Goal: Information Seeking & Learning: Understand process/instructions

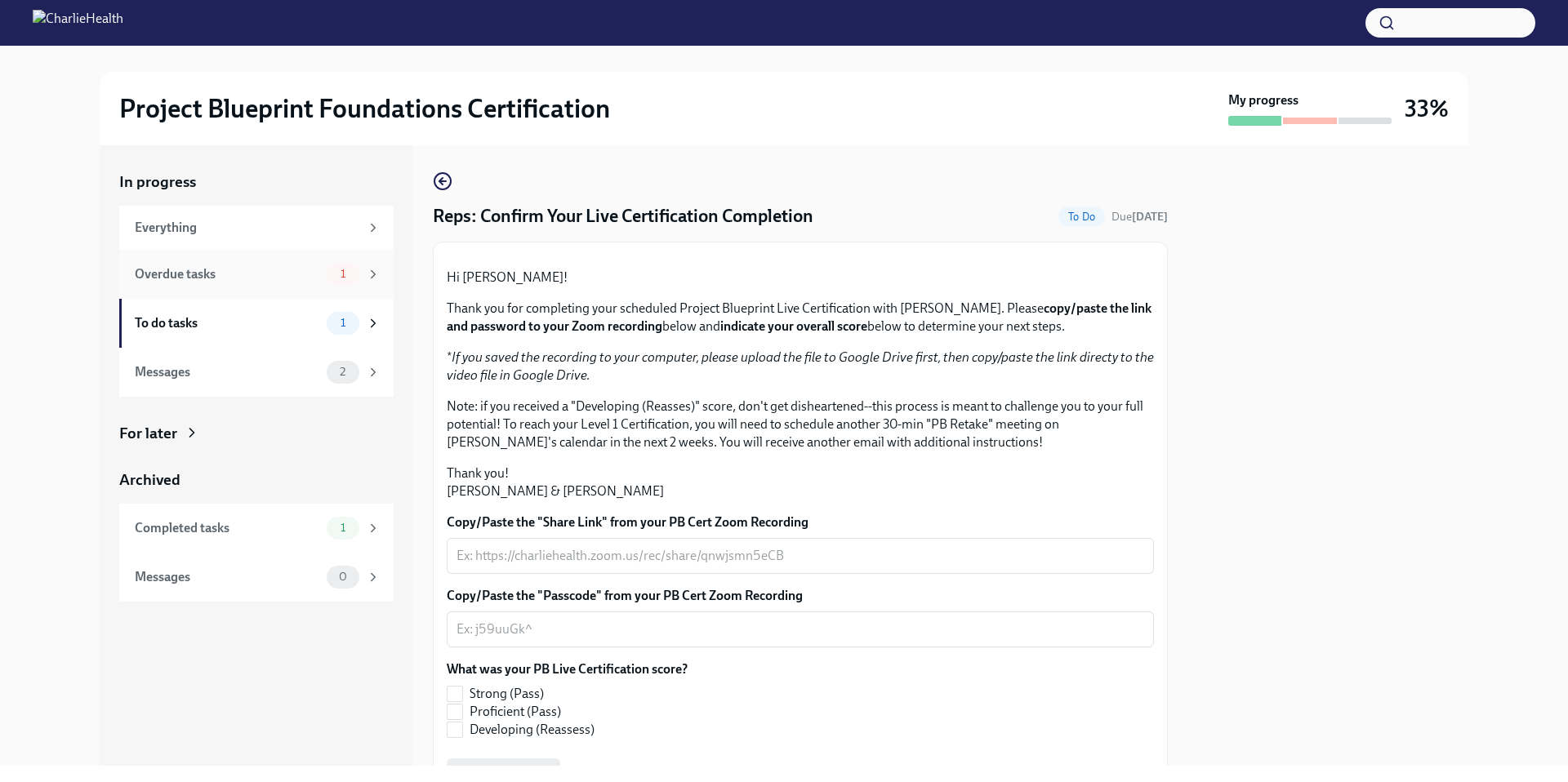
click at [327, 270] on div "1" at bounding box center [353, 274] width 54 height 22
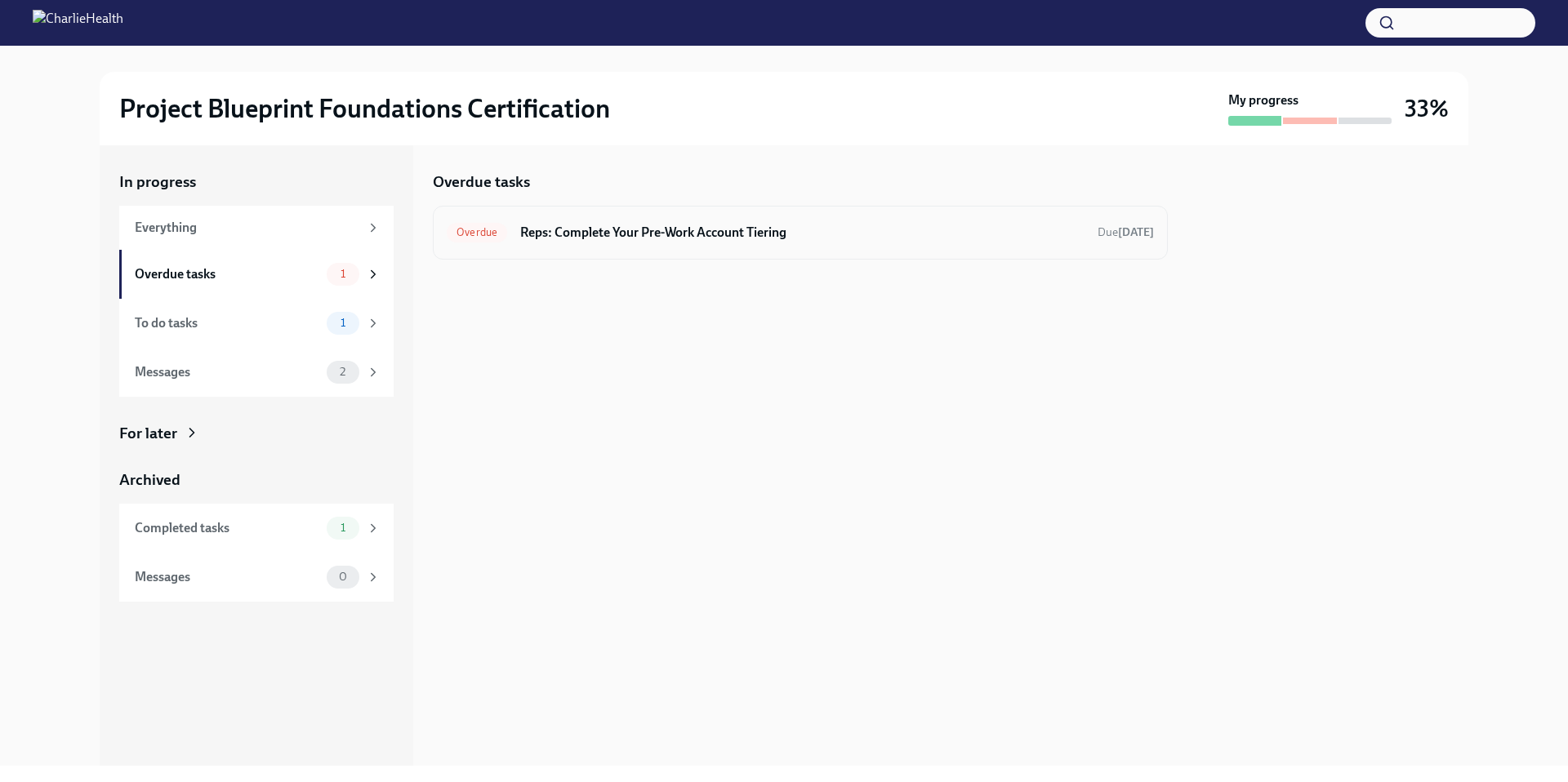
click at [647, 237] on h6 "Reps: Complete Your Pre-Work Account Tiering" at bounding box center [802, 233] width 564 height 18
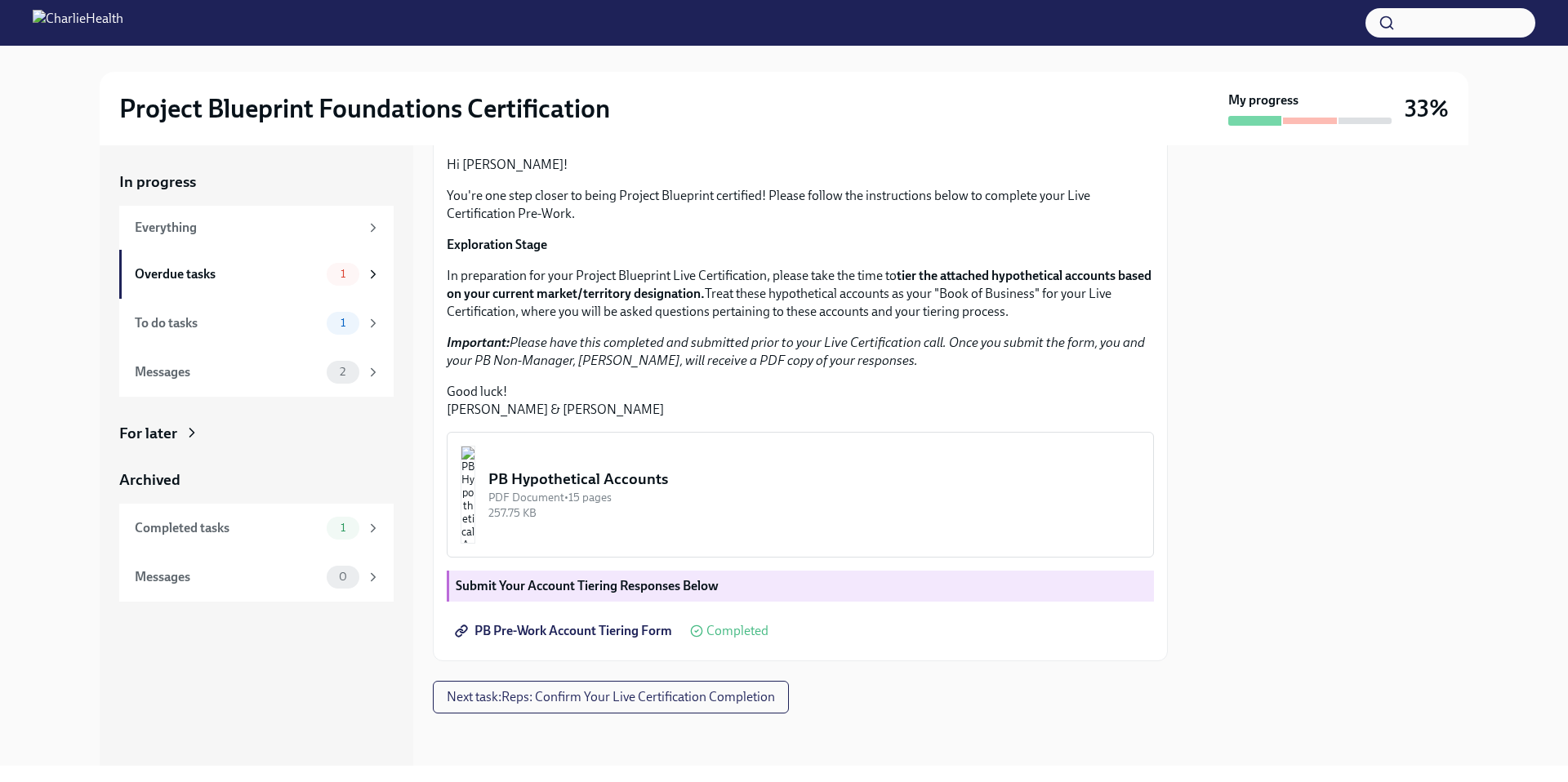
scroll to position [285, 0]
click at [647, 531] on button "PB Hypothetical Accounts PDF Document • 15 pages 257.75 KB" at bounding box center [800, 495] width 707 height 126
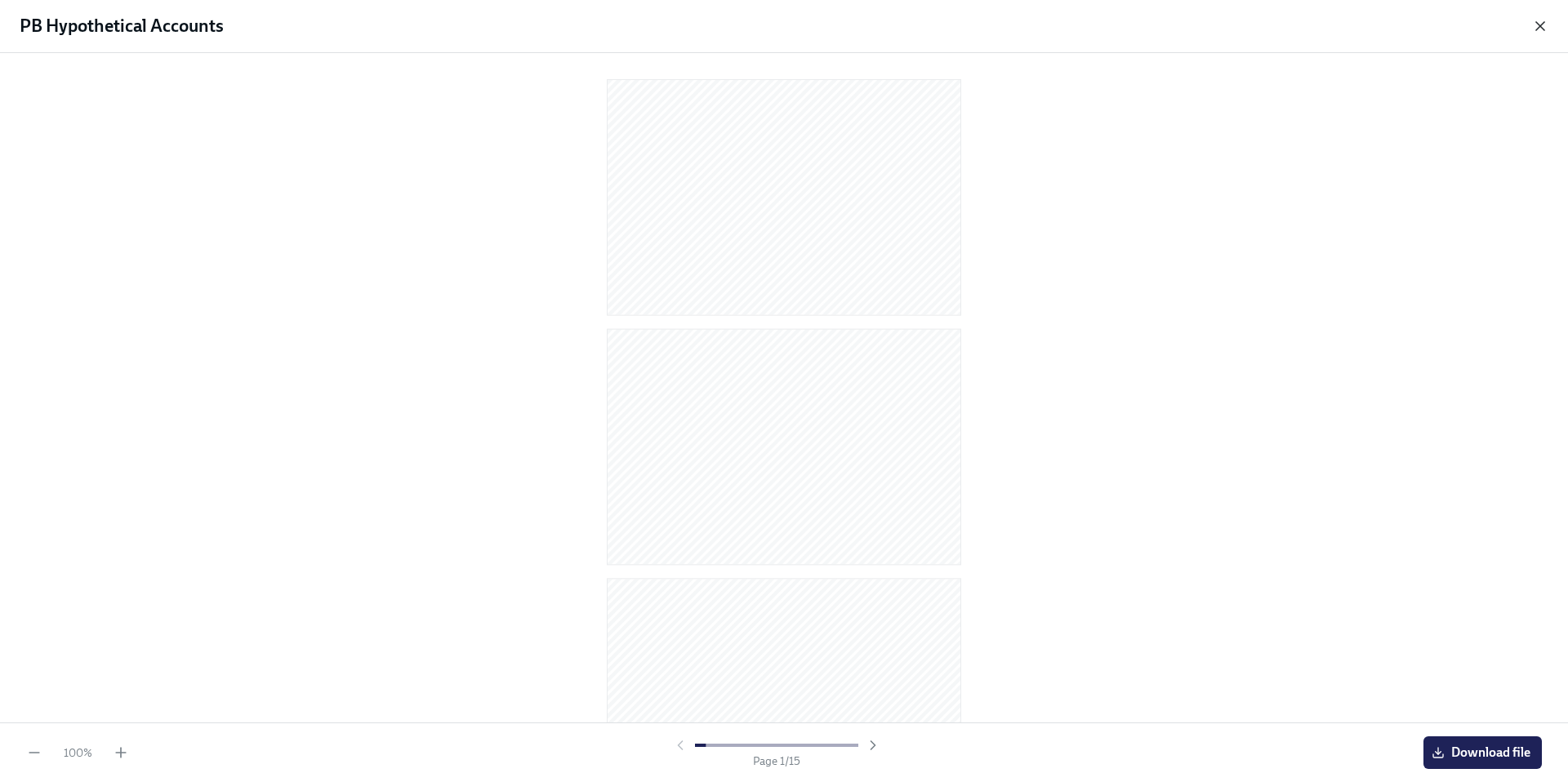
click at [1541, 22] on icon "button" at bounding box center [1540, 25] width 17 height 17
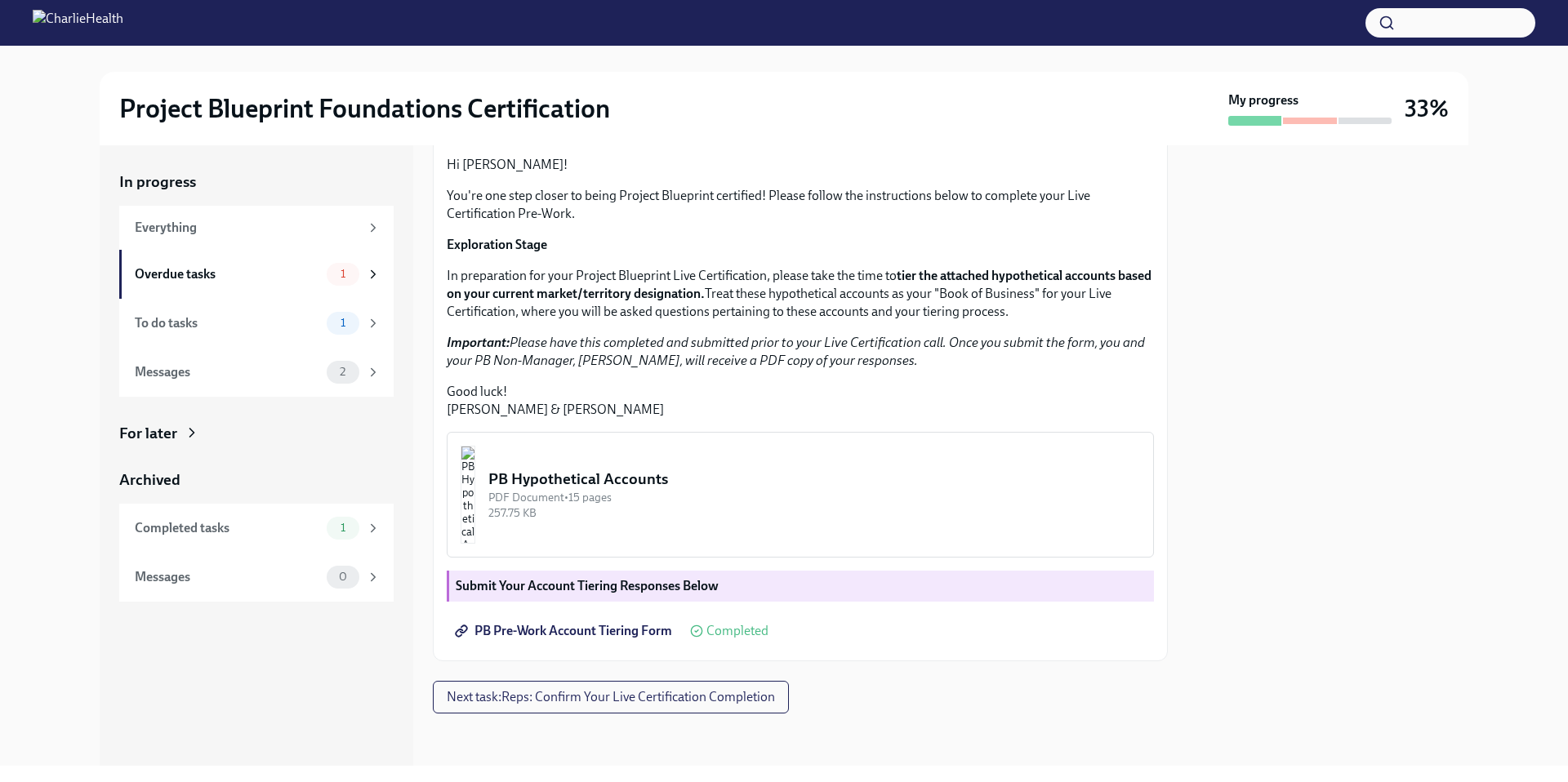
click at [609, 585] on strong "Submit Your Account Tiering Responses Below" at bounding box center [587, 586] width 263 height 16
click at [610, 629] on span "PB Pre-Work Account Tiering Form" at bounding box center [565, 630] width 214 height 17
click at [307, 320] on div "To do tasks" at bounding box center [228, 324] width 186 height 18
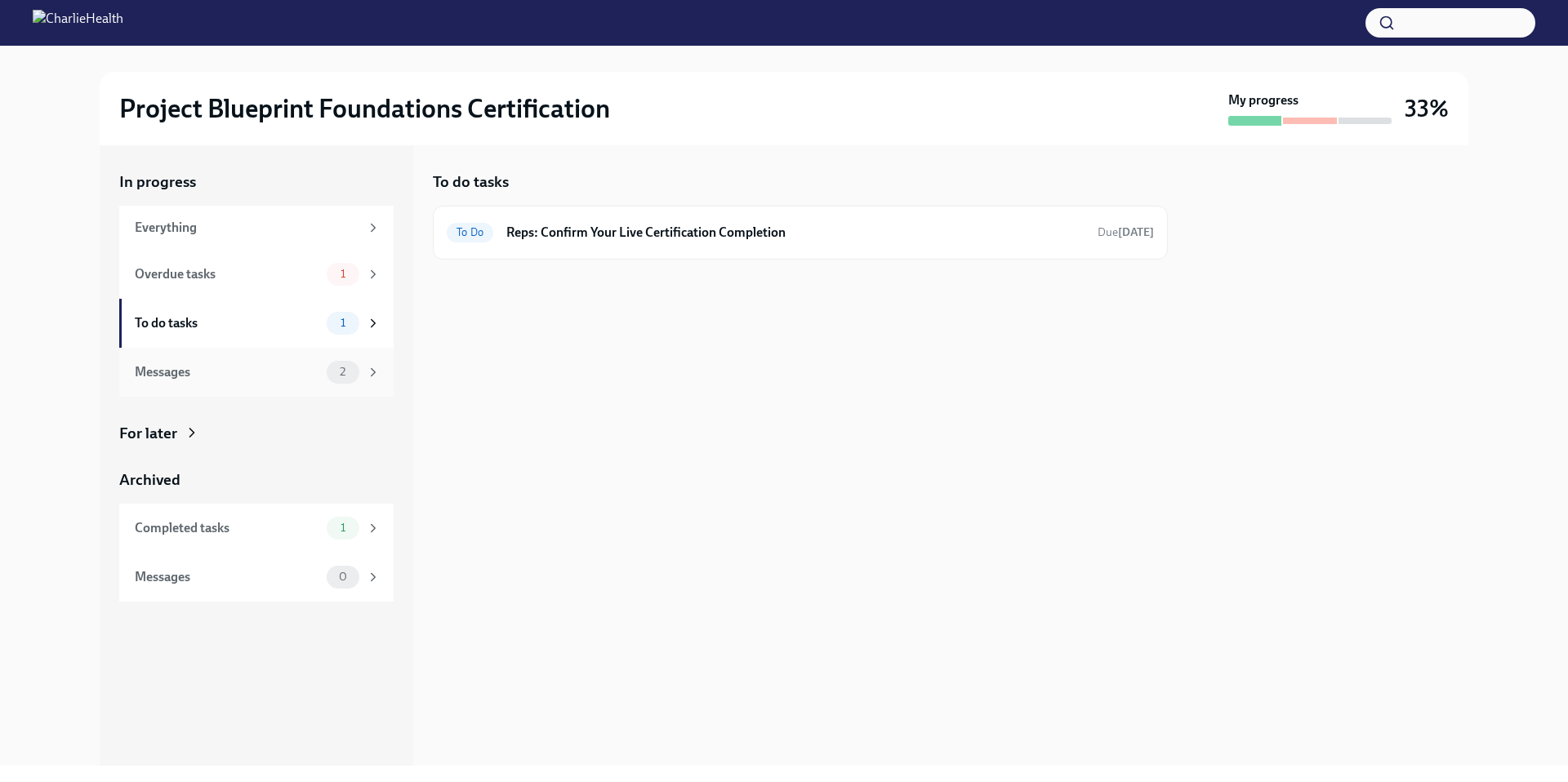
click at [283, 369] on div "Messages" at bounding box center [228, 372] width 186 height 18
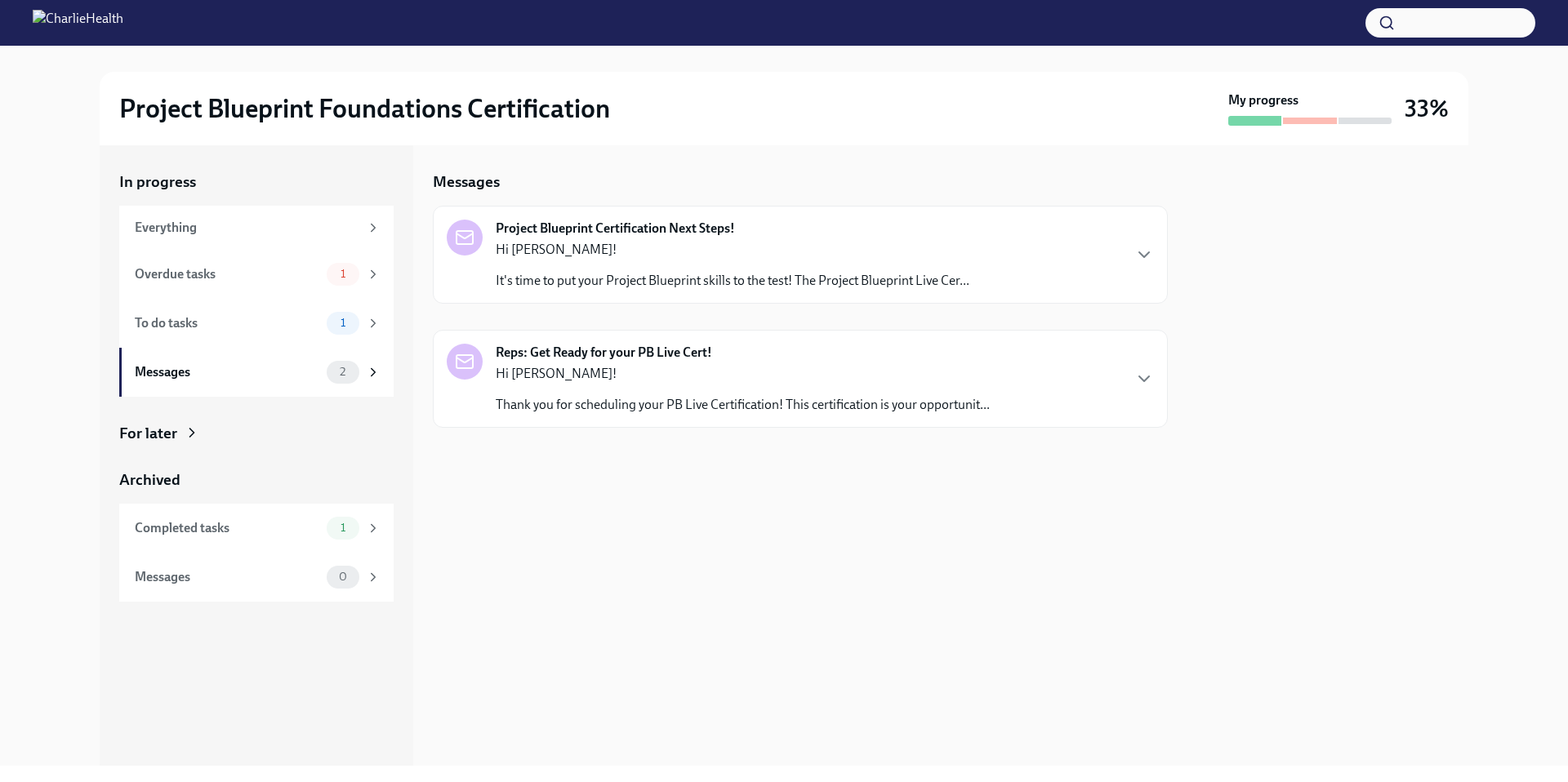
click at [747, 390] on div "Hi [PERSON_NAME]! Thank you for scheduling your PB Live Certification! This cer…" at bounding box center [742, 389] width 494 height 49
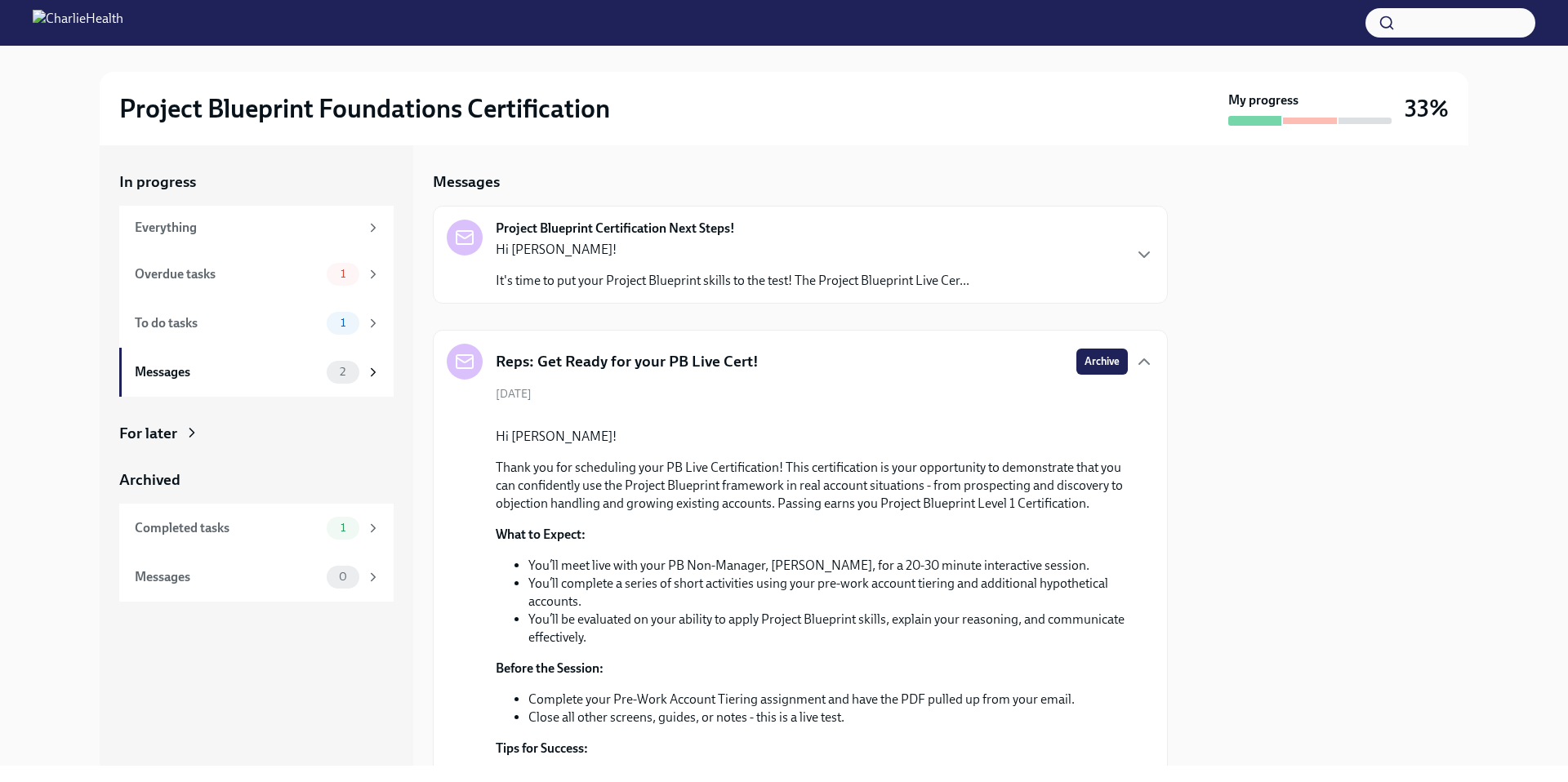
click at [815, 257] on p "Hi [PERSON_NAME]!" at bounding box center [732, 249] width 473 height 18
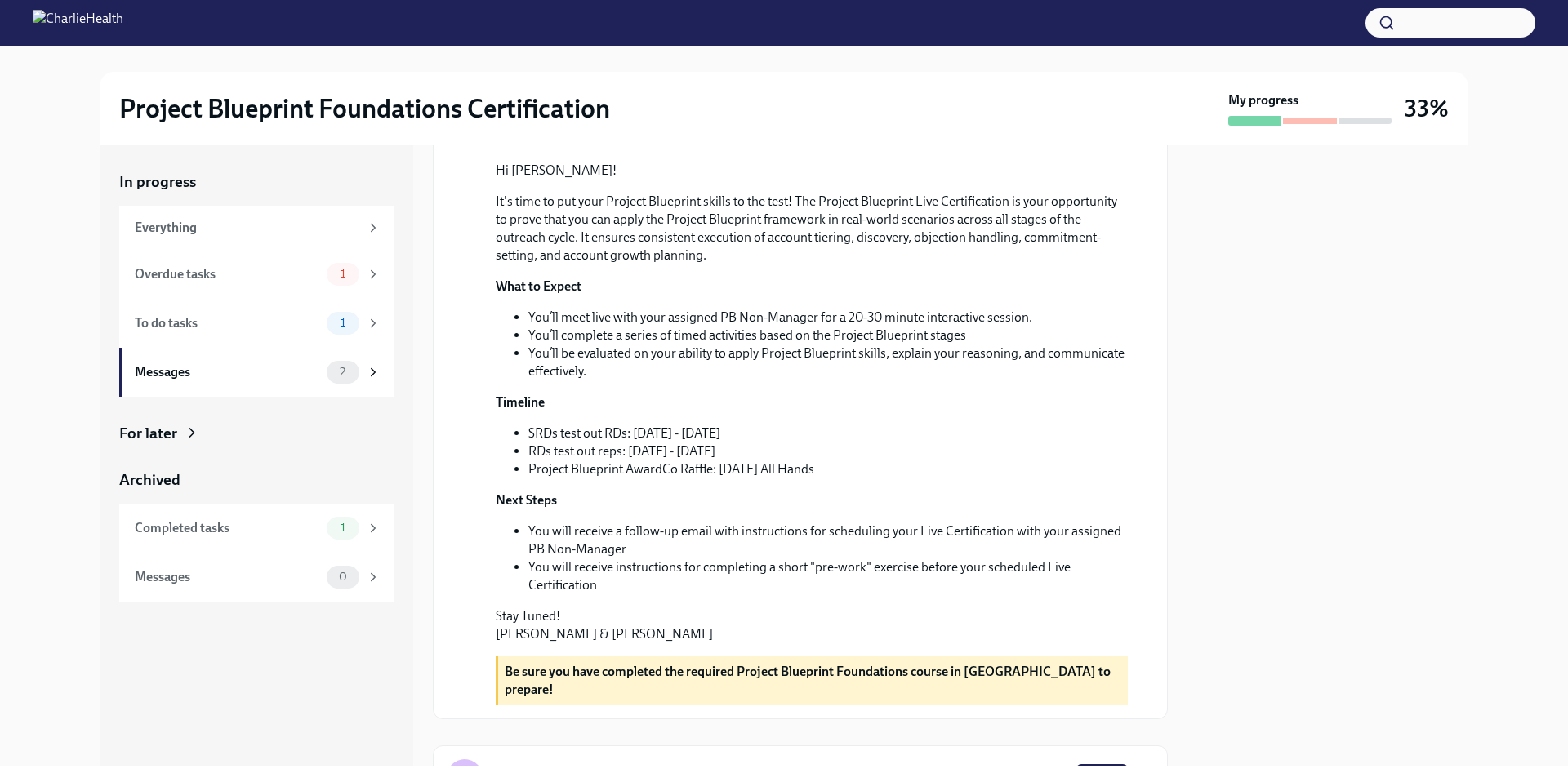
scroll to position [149, 0]
